Goal: Navigation & Orientation: Find specific page/section

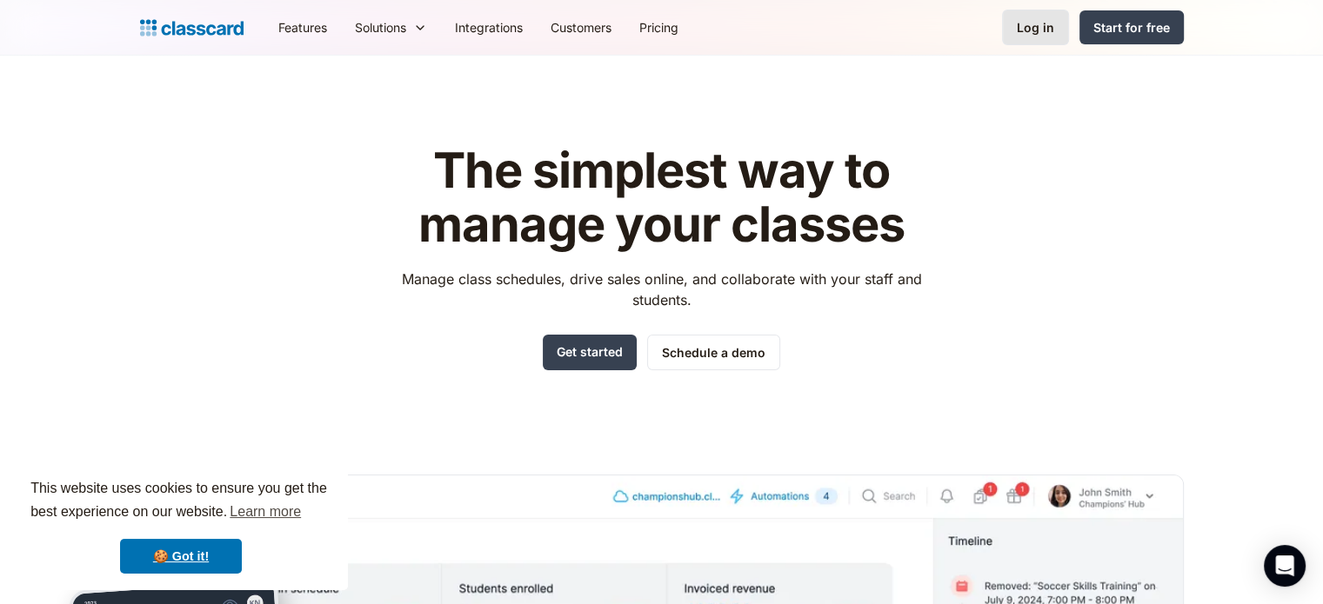
click at [1025, 30] on div "Log in" at bounding box center [1034, 27] width 37 height 18
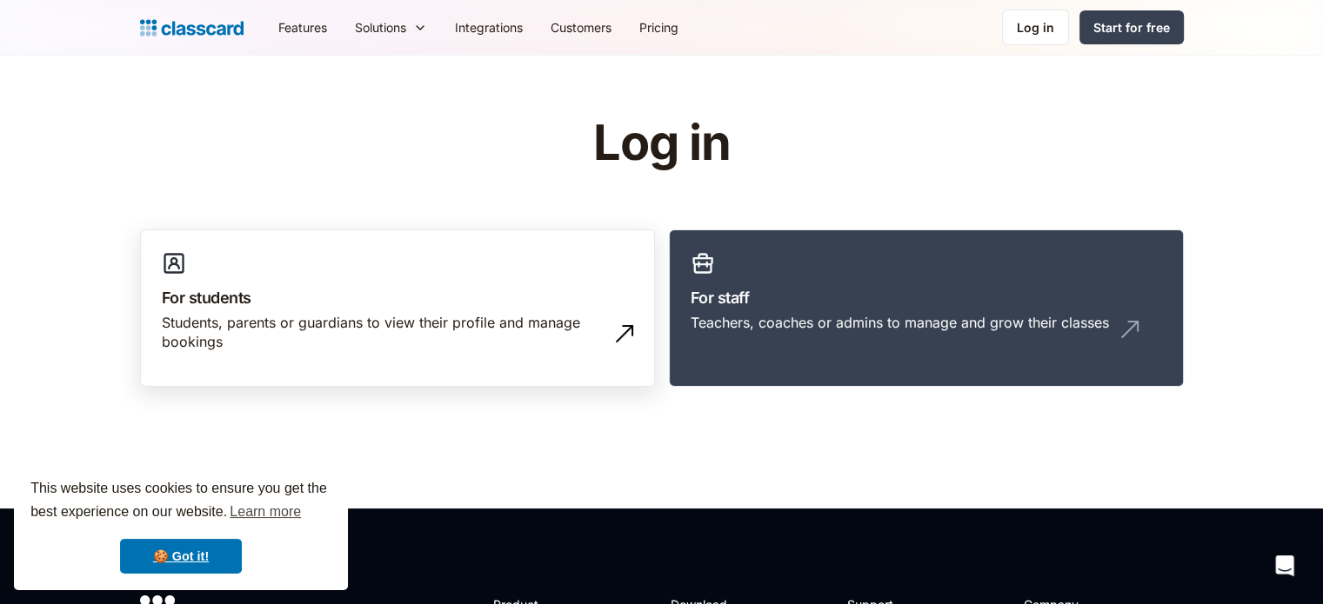
click at [394, 317] on div "Students, parents or guardians to view their profile and manage bookings" at bounding box center [380, 332] width 437 height 39
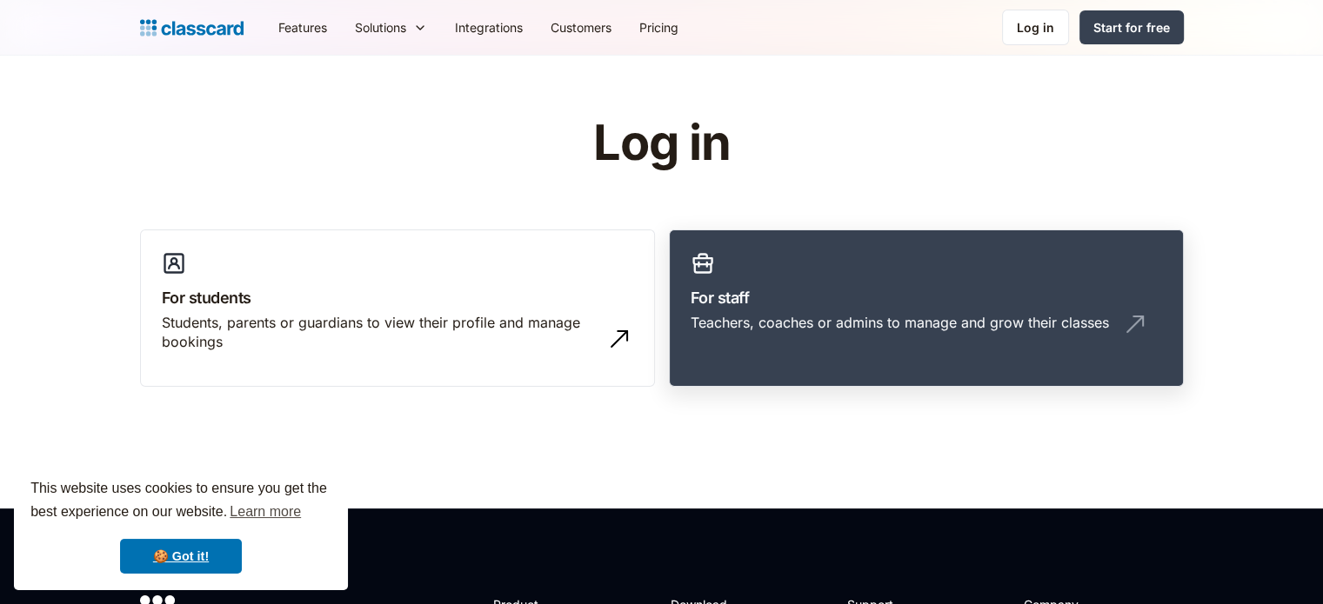
click at [771, 307] on h3 "For staff" at bounding box center [925, 297] width 471 height 23
